Goal: Transaction & Acquisition: Purchase product/service

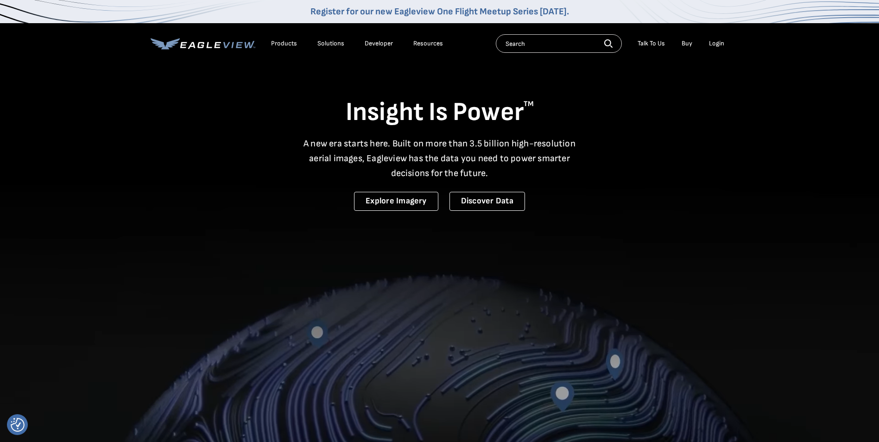
click at [720, 44] on div "Login" at bounding box center [716, 43] width 15 height 8
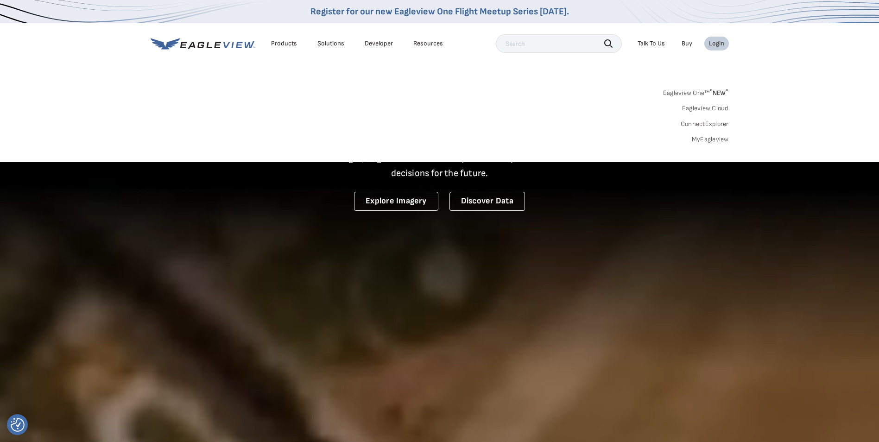
click at [717, 138] on link "MyEagleview" at bounding box center [710, 139] width 37 height 8
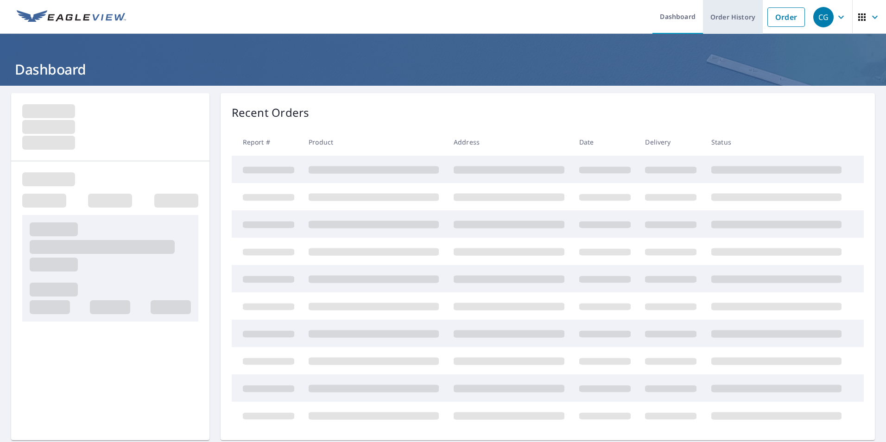
drag, startPoint x: 783, startPoint y: 18, endPoint x: 723, endPoint y: 33, distance: 62.1
click at [783, 18] on link "Order" at bounding box center [786, 16] width 38 height 19
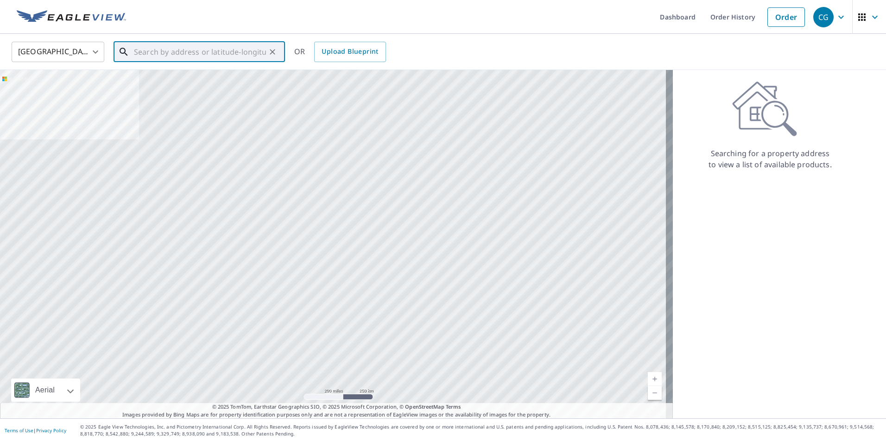
click at [151, 48] on input "text" at bounding box center [200, 52] width 132 height 26
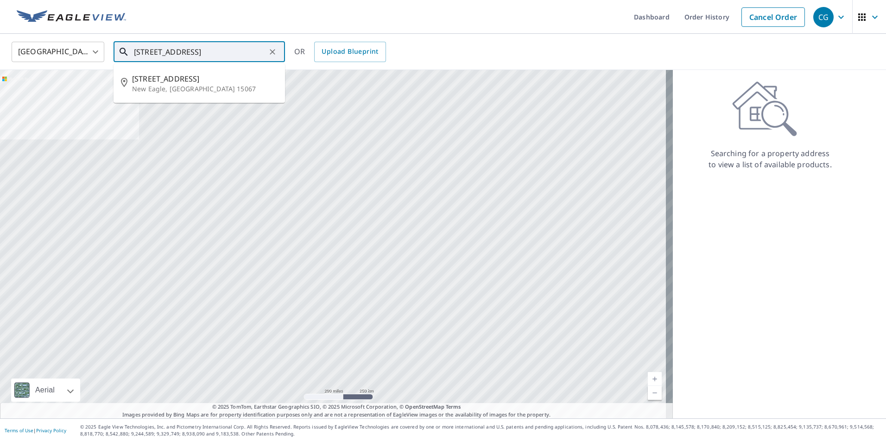
type input "[STREET_ADDRESS]"
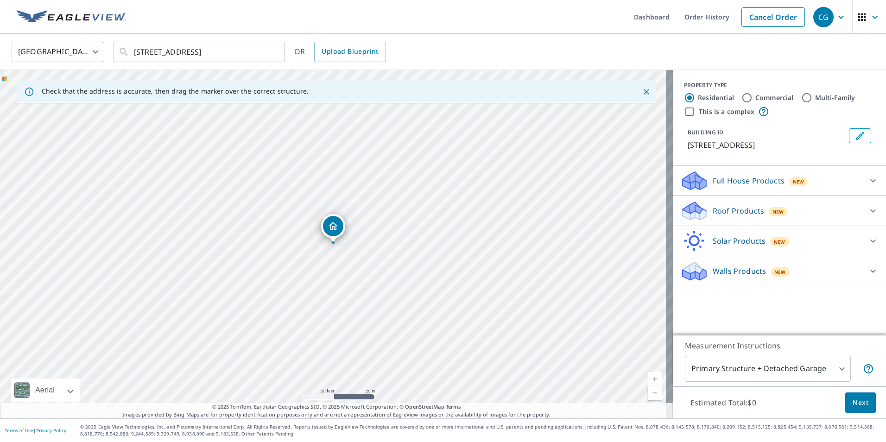
click at [725, 206] on p "Roof Products" at bounding box center [737, 210] width 51 height 11
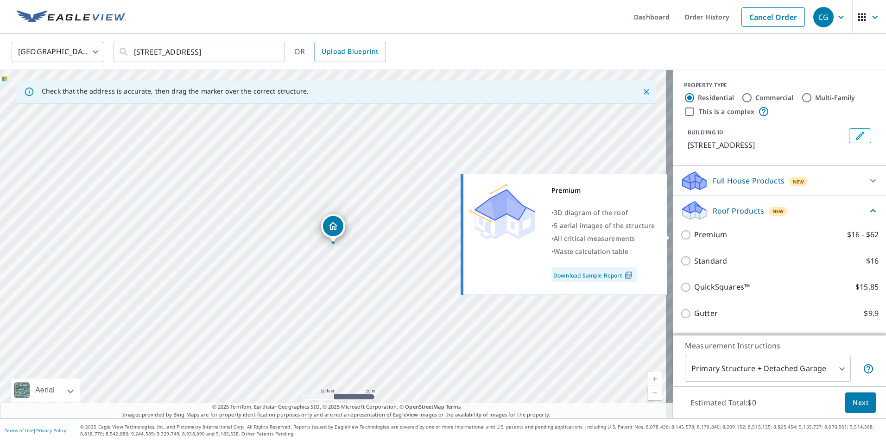
click at [706, 237] on p "Premium" at bounding box center [710, 235] width 33 height 12
click at [694, 237] on input "Premium $16 - $62" at bounding box center [687, 234] width 14 height 11
checkbox input "true"
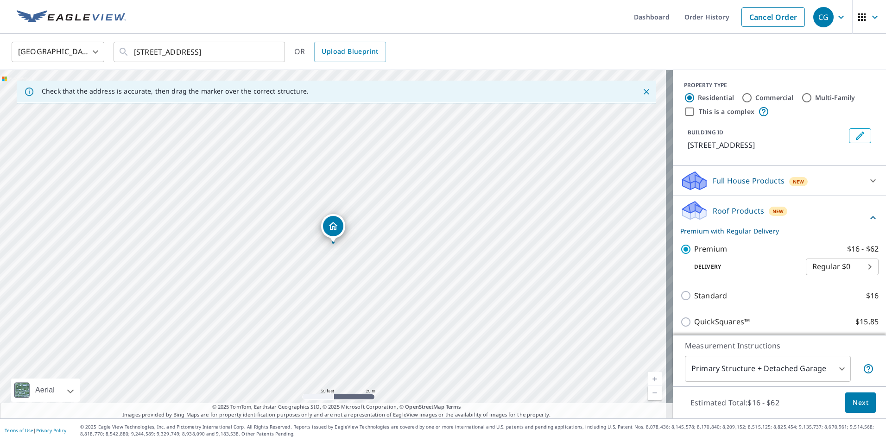
click at [754, 368] on body "CG CG Dashboard Order History Cancel Order CG [GEOGRAPHIC_DATA] [GEOGRAPHIC_DAT…" at bounding box center [443, 221] width 886 height 442
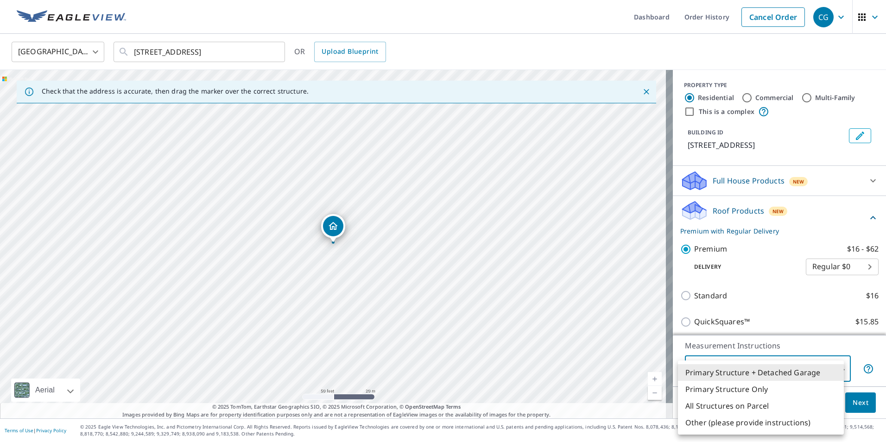
click at [744, 390] on li "Primary Structure Only" at bounding box center [761, 389] width 166 height 17
type input "2"
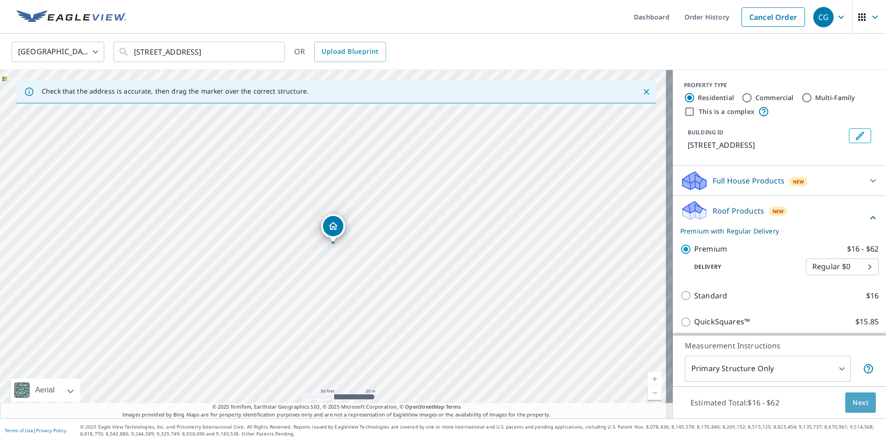
click at [855, 412] on button "Next" at bounding box center [860, 402] width 31 height 21
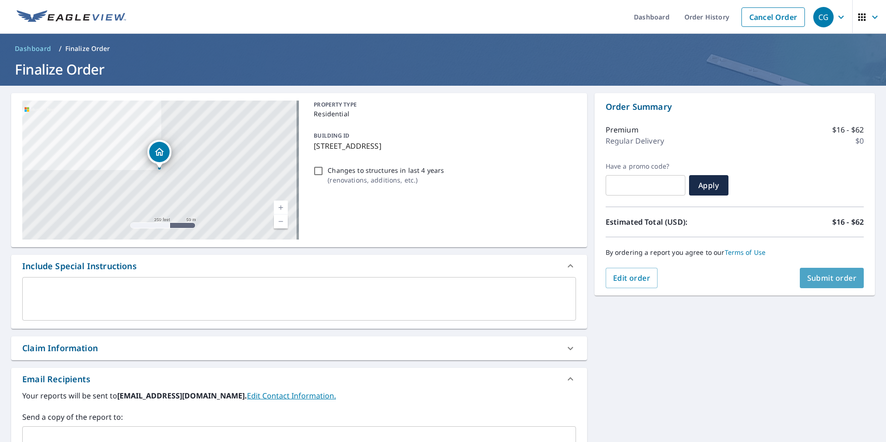
click at [807, 279] on span "Submit order" at bounding box center [832, 278] width 50 height 10
checkbox input "true"
